Goal: Task Accomplishment & Management: Use online tool/utility

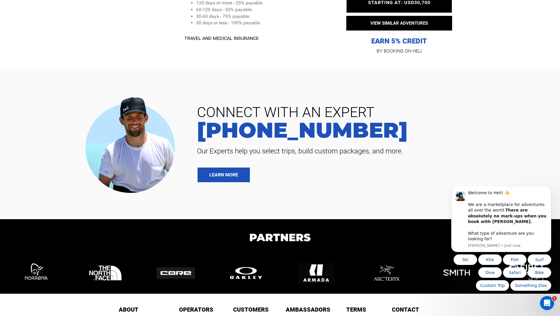
scroll to position [1381, 0]
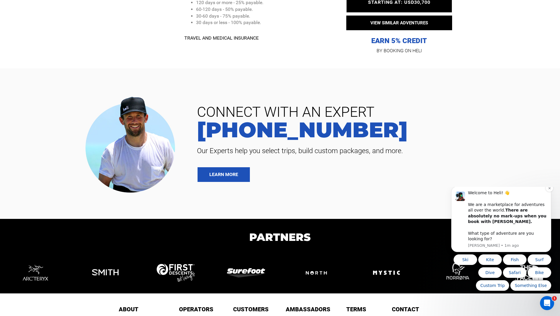
click at [512, 239] on div "Welcome to Heli! 👋 We are a marketplace for adventures all over the world. Ther…" at bounding box center [507, 216] width 79 height 52
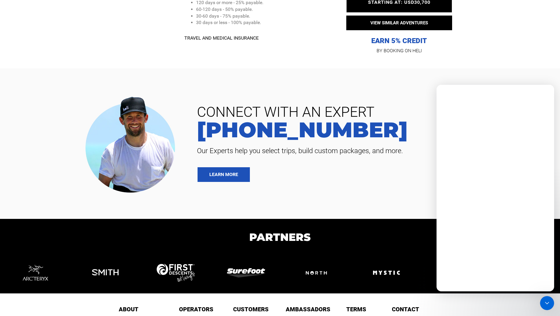
scroll to position [0, 0]
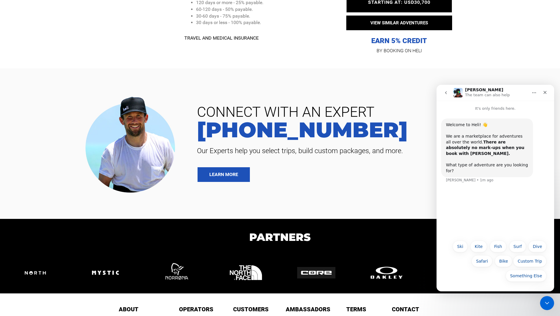
drag, startPoint x: 532, startPoint y: 257, endPoint x: 532, endPoint y: 254, distance: 3.2
click at [532, 254] on div "Something Else Ski Kite Fish Surf Dive Safari Bike Custom Trip Something Else" at bounding box center [495, 263] width 102 height 44
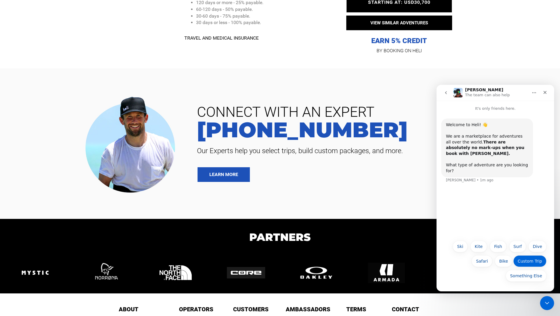
click at [528, 262] on button "Custom Trip" at bounding box center [529, 262] width 33 height 12
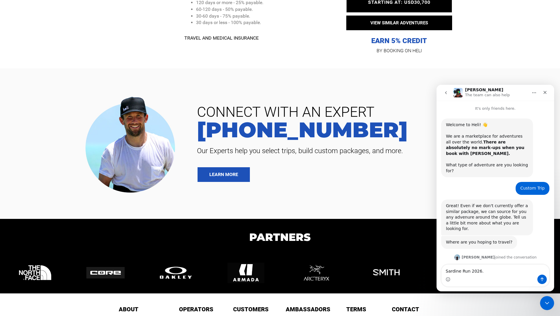
scroll to position [16, 0]
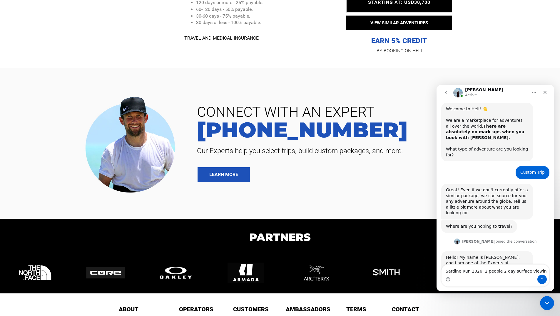
type textarea "Sardine Run 2026. 2 people 2 day surface viewing"
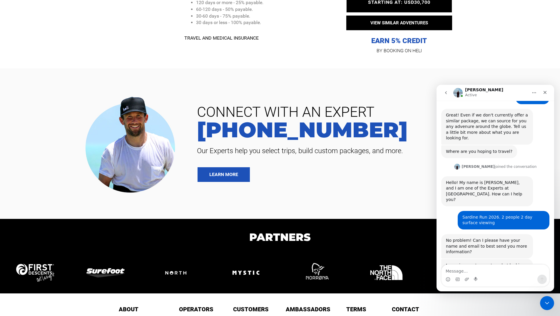
scroll to position [93, 0]
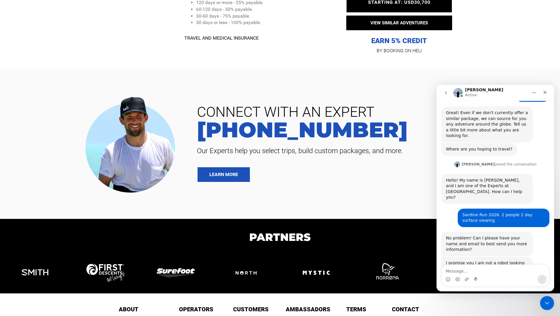
click at [292, 35] on p "TRAVEL AND MEDICAL INSURANCE" at bounding box center [258, 38] width 148 height 7
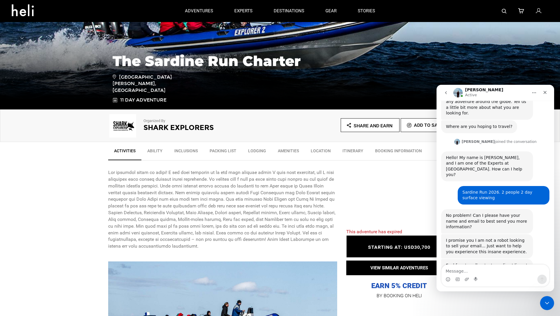
scroll to position [135, 0]
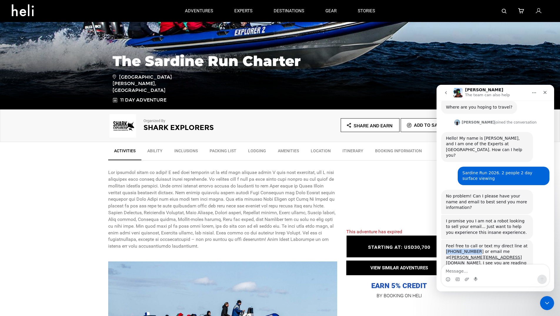
drag, startPoint x: 446, startPoint y: 223, endPoint x: 472, endPoint y: 222, distance: 26.5
click at [472, 244] on div "Feel free to call or text my direct line at [PHONE_NUMBER] or email me at [EMAI…" at bounding box center [487, 264] width 82 height 40
copy div "[PHONE_NUMBER]"
